Goal: Task Accomplishment & Management: Use online tool/utility

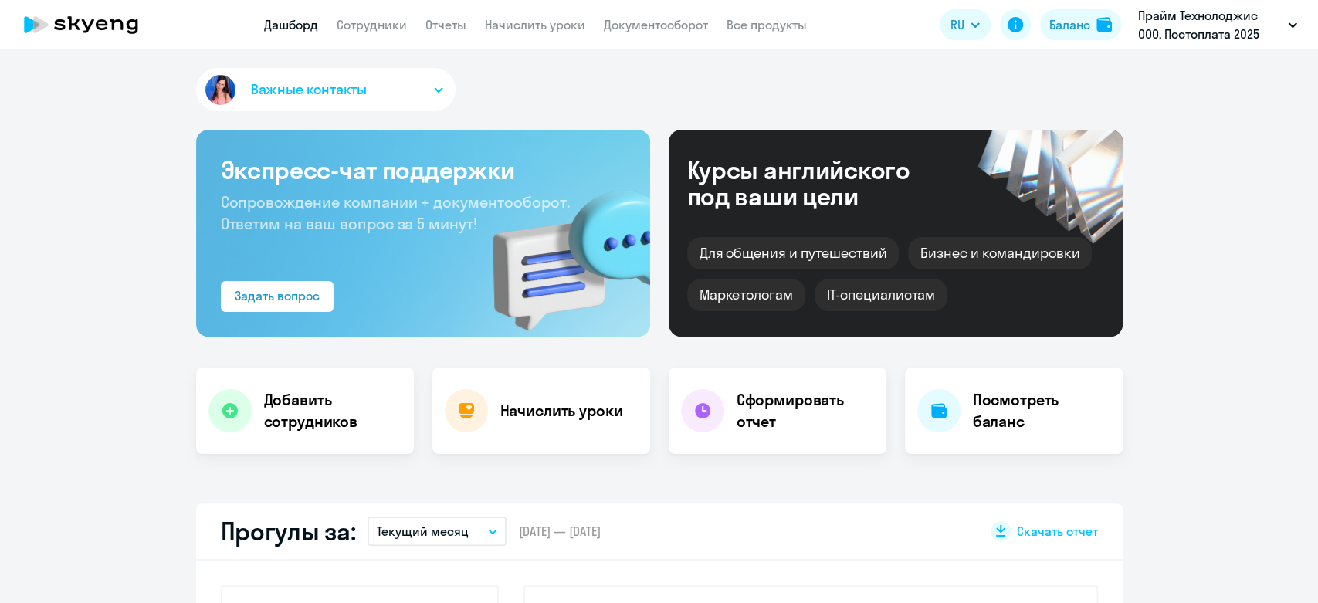
select select "30"
click at [629, 33] on app-menu-item-link "Документооборот" at bounding box center [656, 24] width 104 height 19
click at [528, 33] on app-menu-item-link "Начислить уроки" at bounding box center [535, 24] width 100 height 19
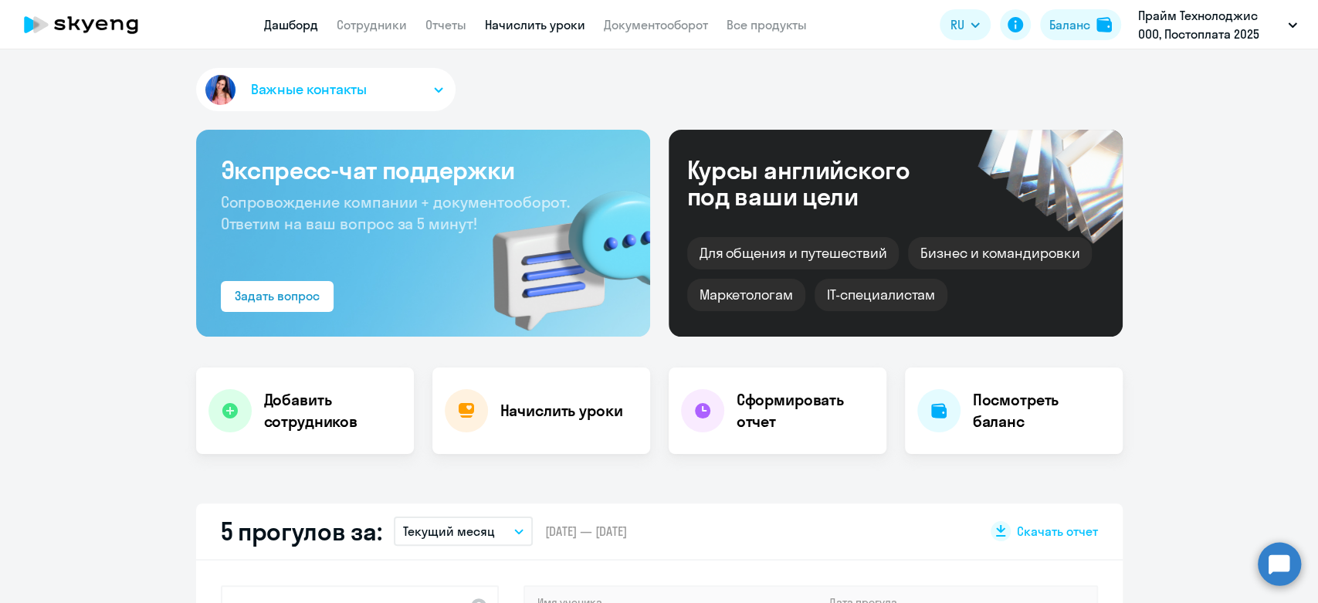
click at [525, 29] on link "Начислить уроки" at bounding box center [535, 24] width 100 height 15
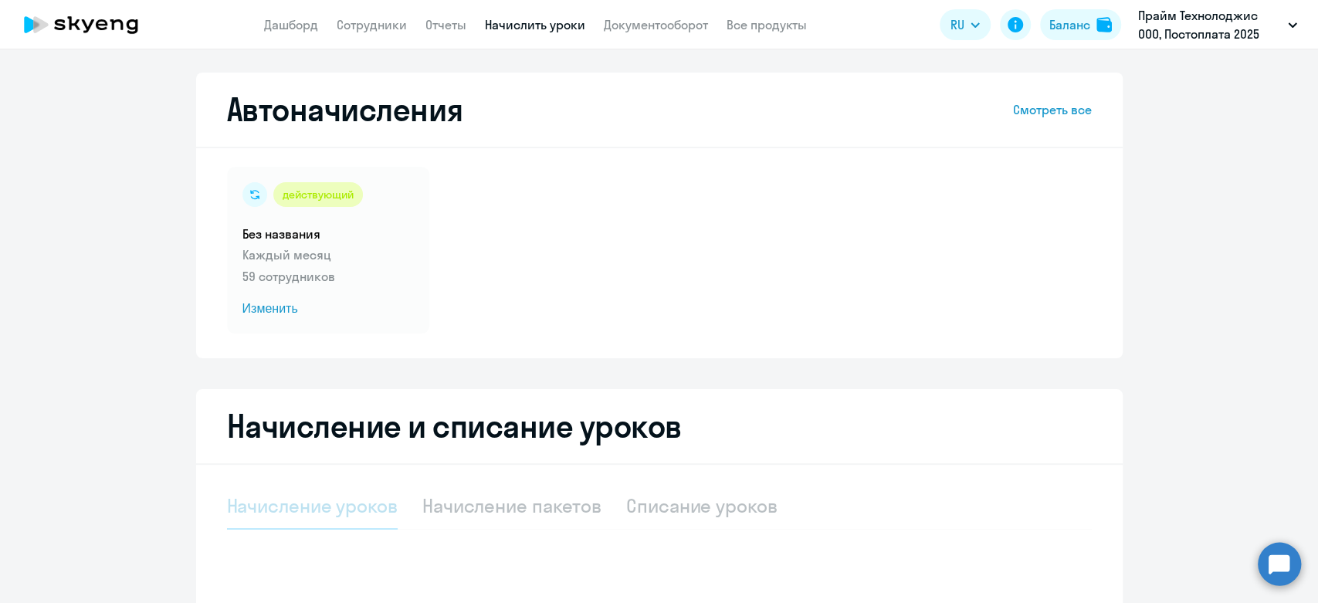
select select "10"
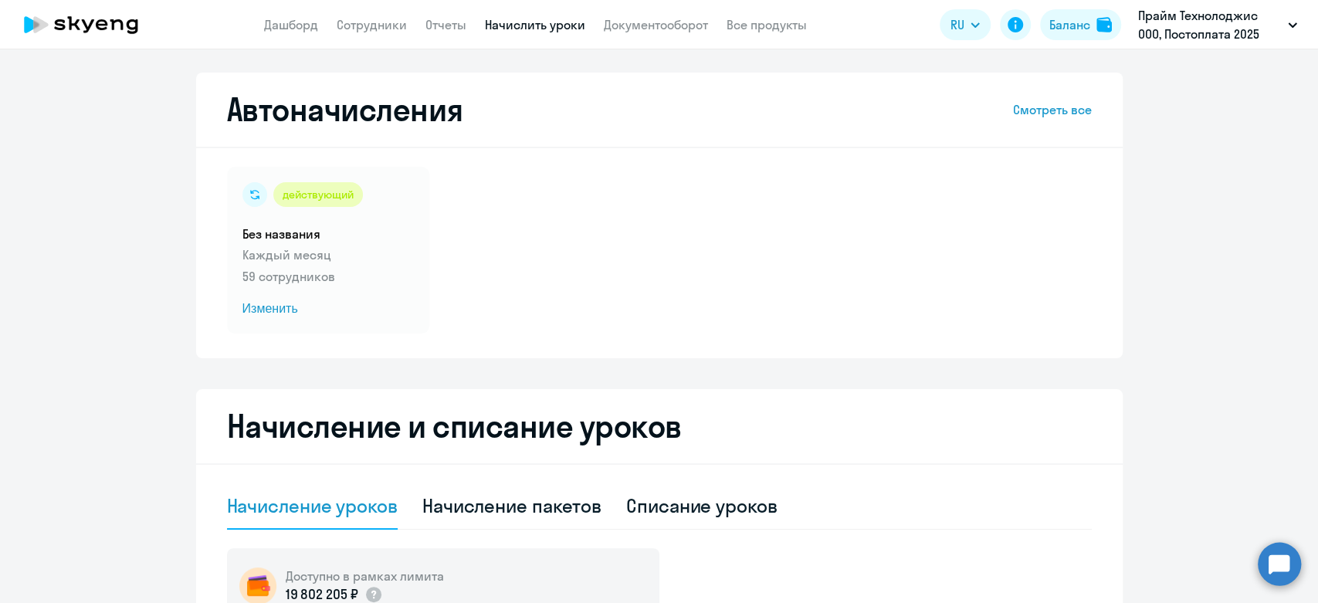
scroll to position [343, 0]
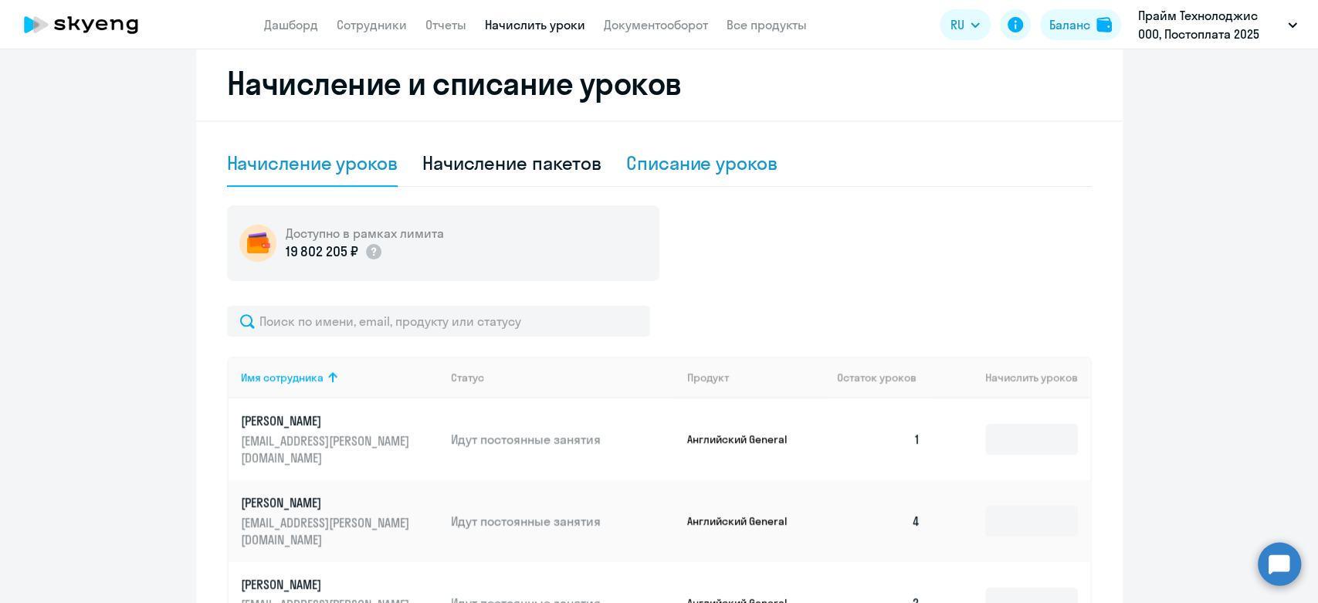
click at [663, 151] on div "Списание уроков" at bounding box center [701, 163] width 151 height 25
select select "10"
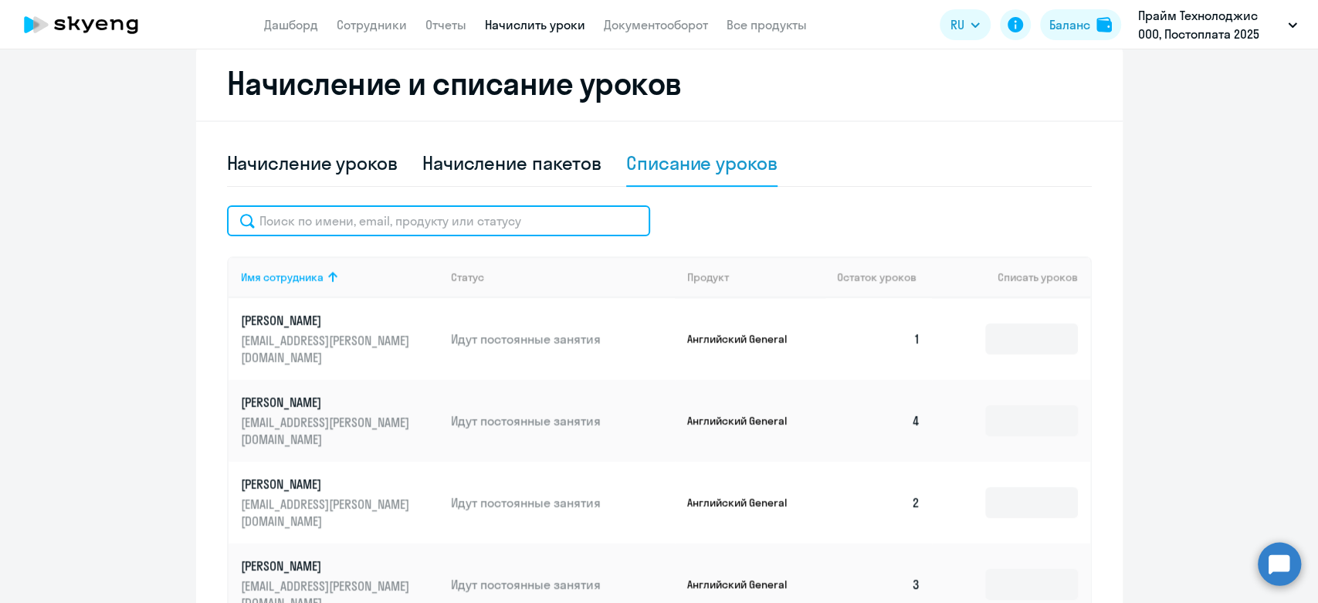
click at [358, 208] on input "text" at bounding box center [438, 220] width 423 height 31
type input "серг"
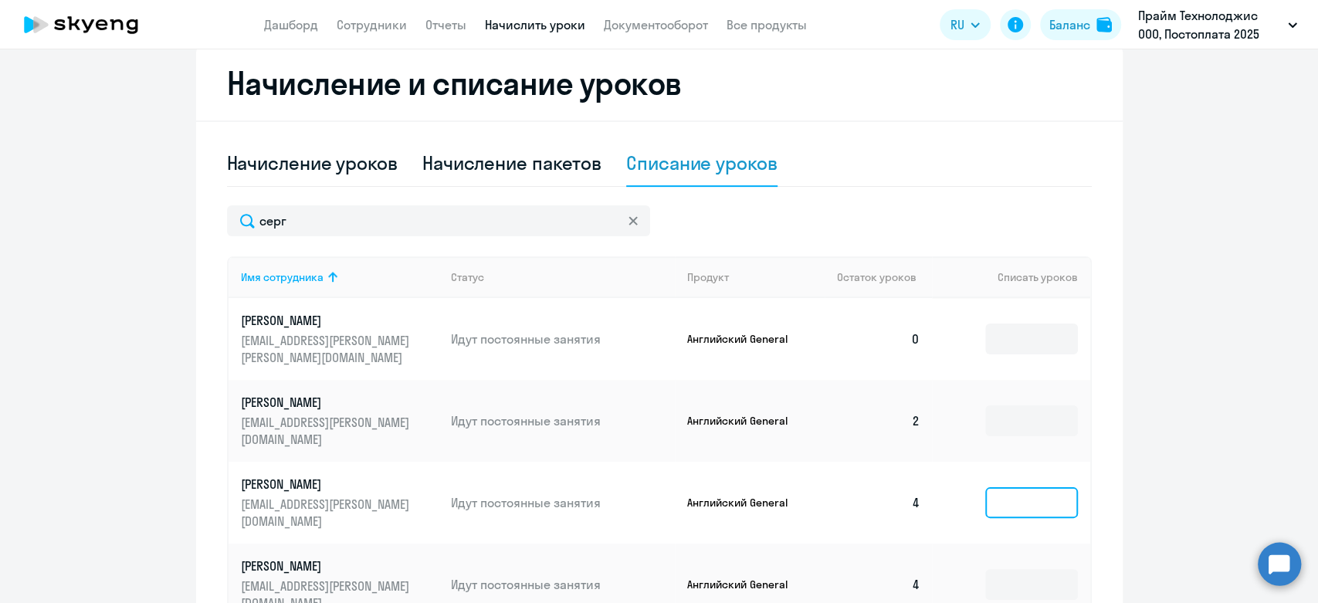
click at [1025, 487] on input at bounding box center [1031, 502] width 93 height 31
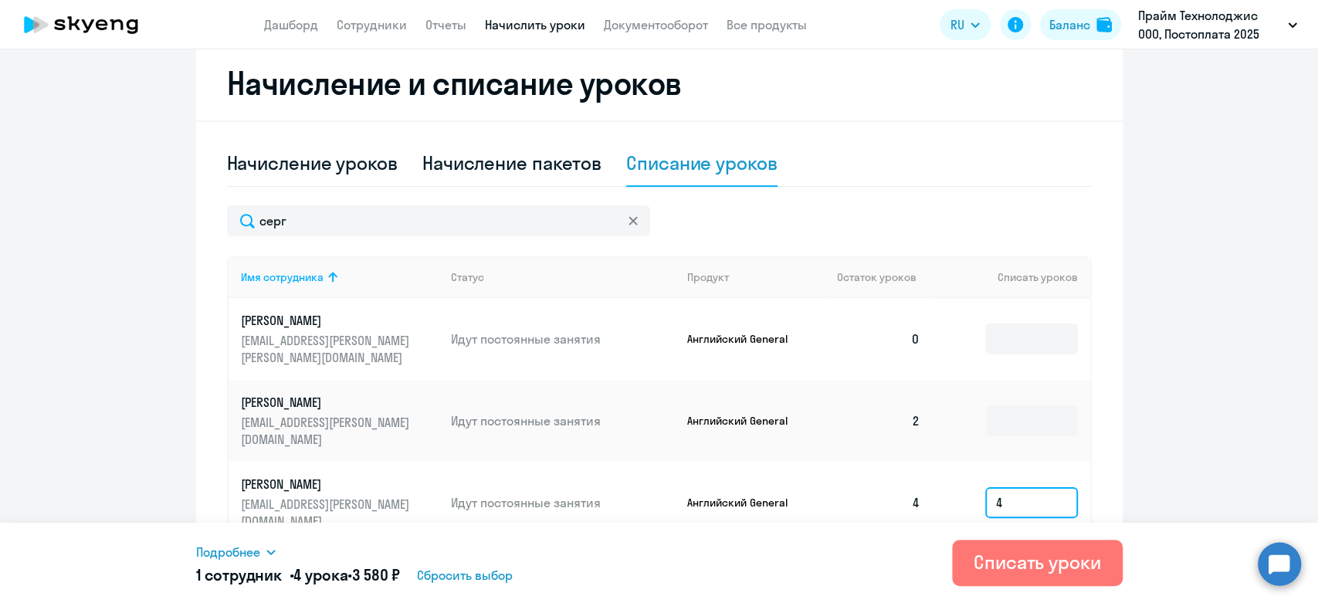
type input "4"
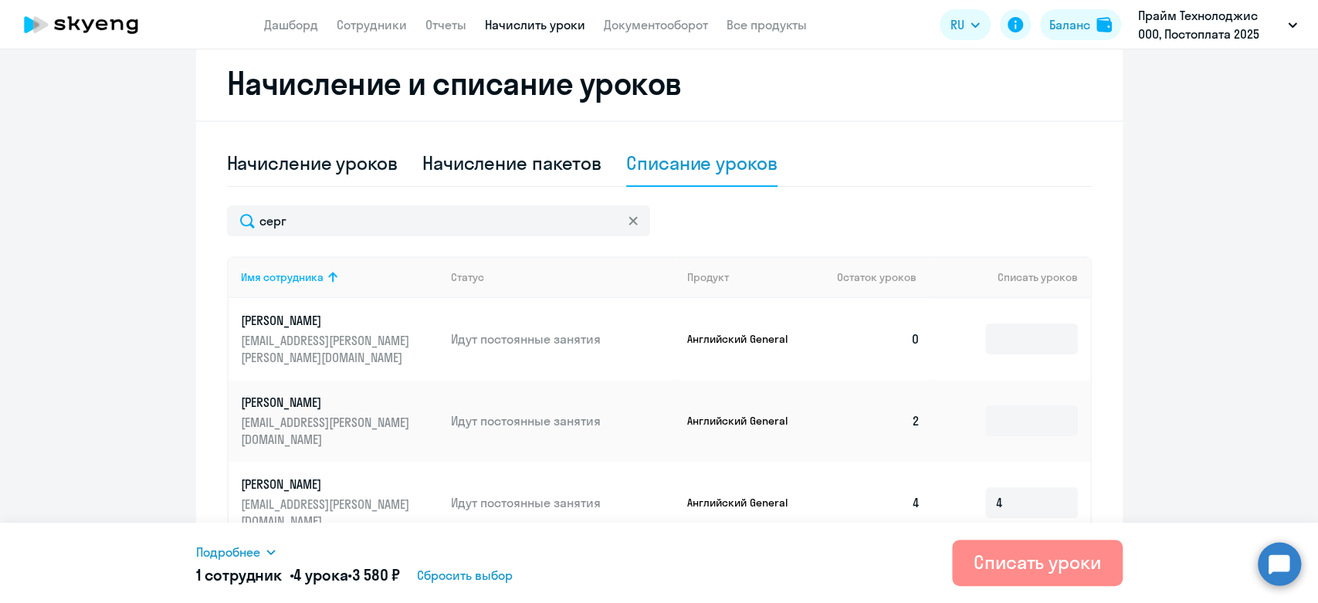
click at [1071, 569] on div "Списать уроки" at bounding box center [1037, 562] width 127 height 25
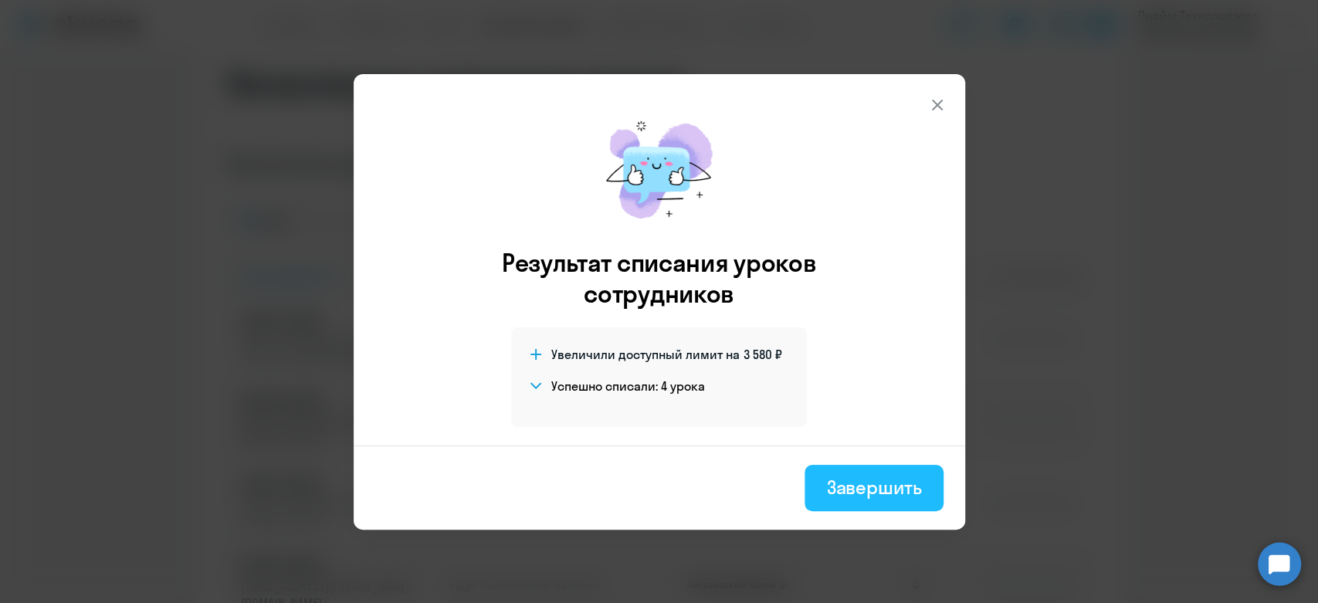
click at [871, 477] on div "Завершить" at bounding box center [873, 487] width 95 height 25
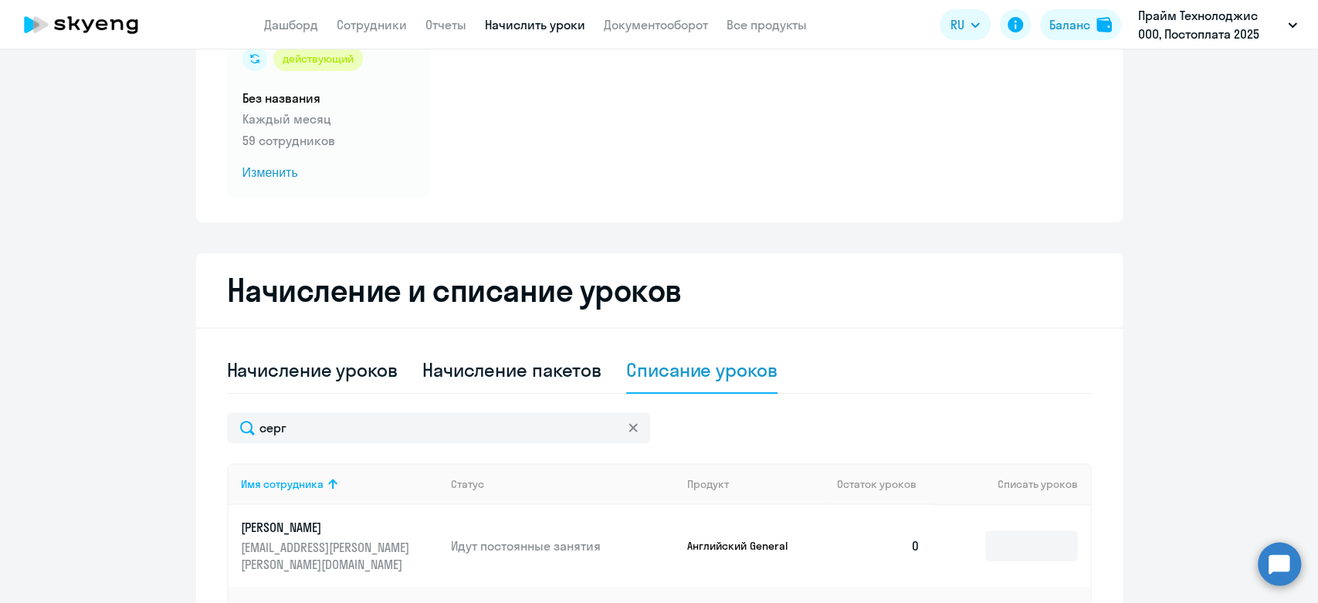
scroll to position [0, 0]
